Goal: Check status: Check status

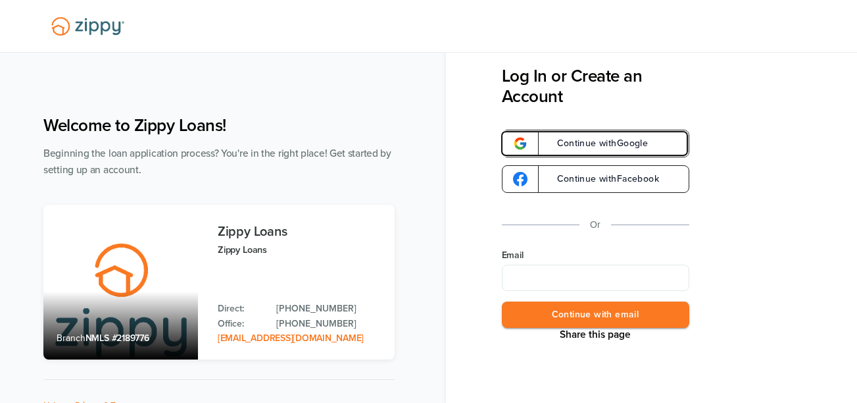
click at [613, 137] on link "Continue with Google" at bounding box center [596, 144] width 188 height 28
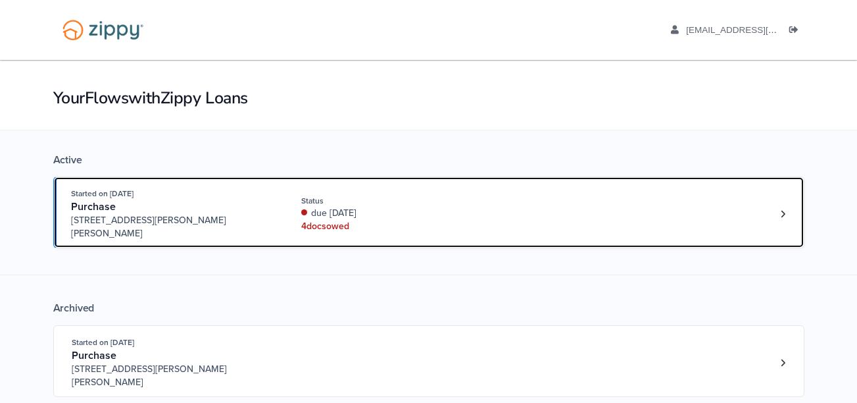
click at [467, 220] on div "4 doc s owed" at bounding box center [389, 226] width 176 height 13
